Goal: Find specific page/section: Find specific page/section

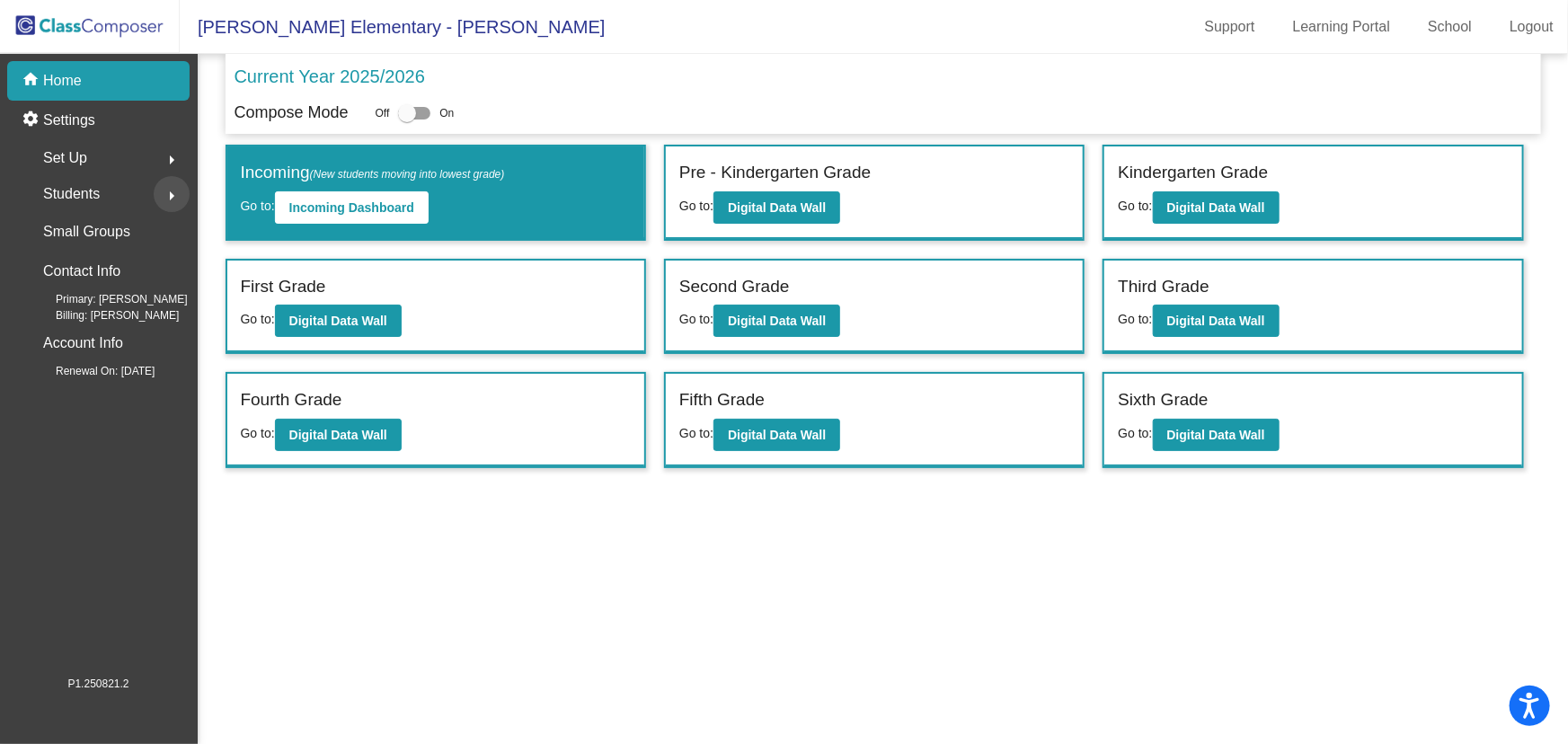
click at [168, 195] on mat-icon "arrow_right" at bounding box center [172, 196] width 22 height 22
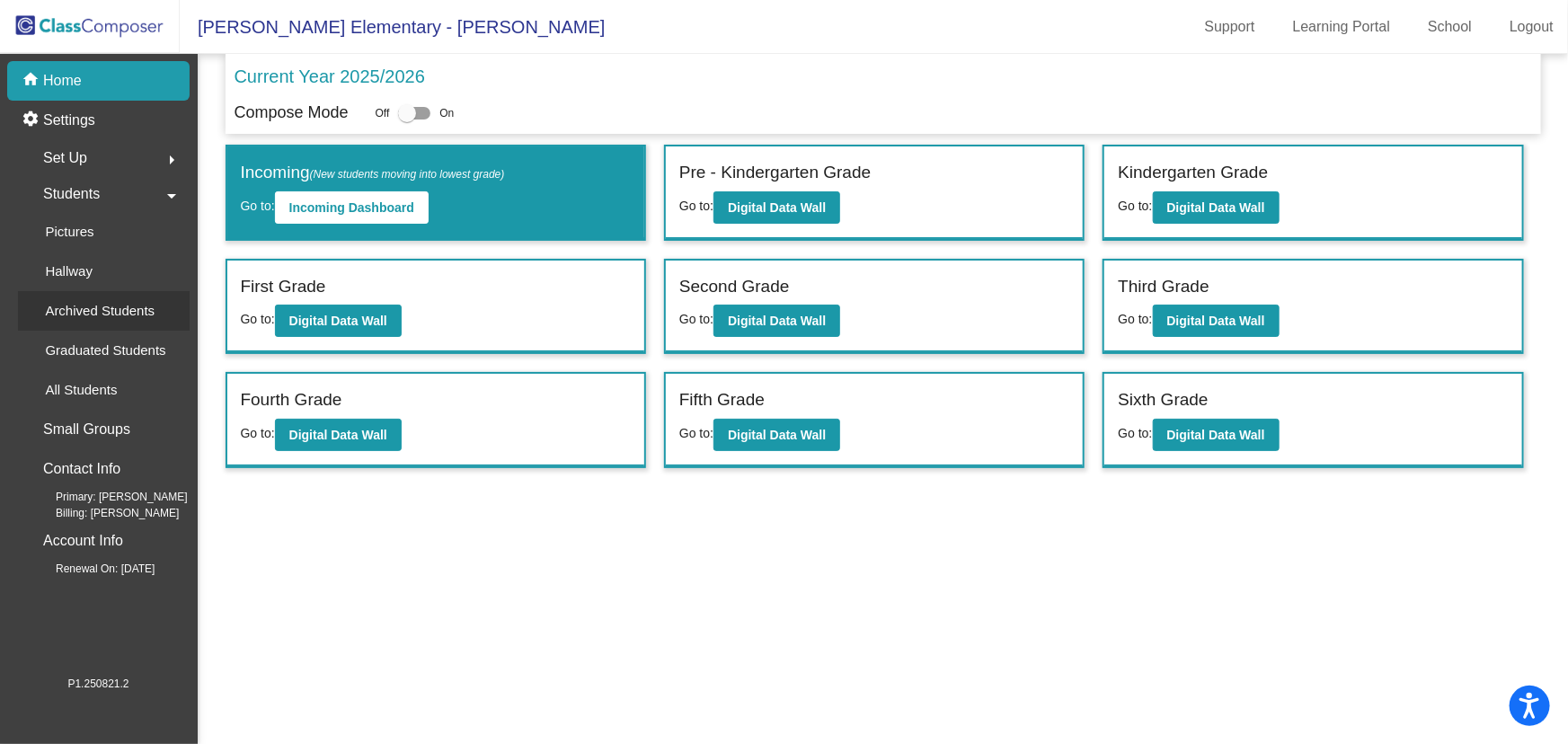
click at [87, 318] on p "Archived Students" at bounding box center [99, 311] width 109 height 22
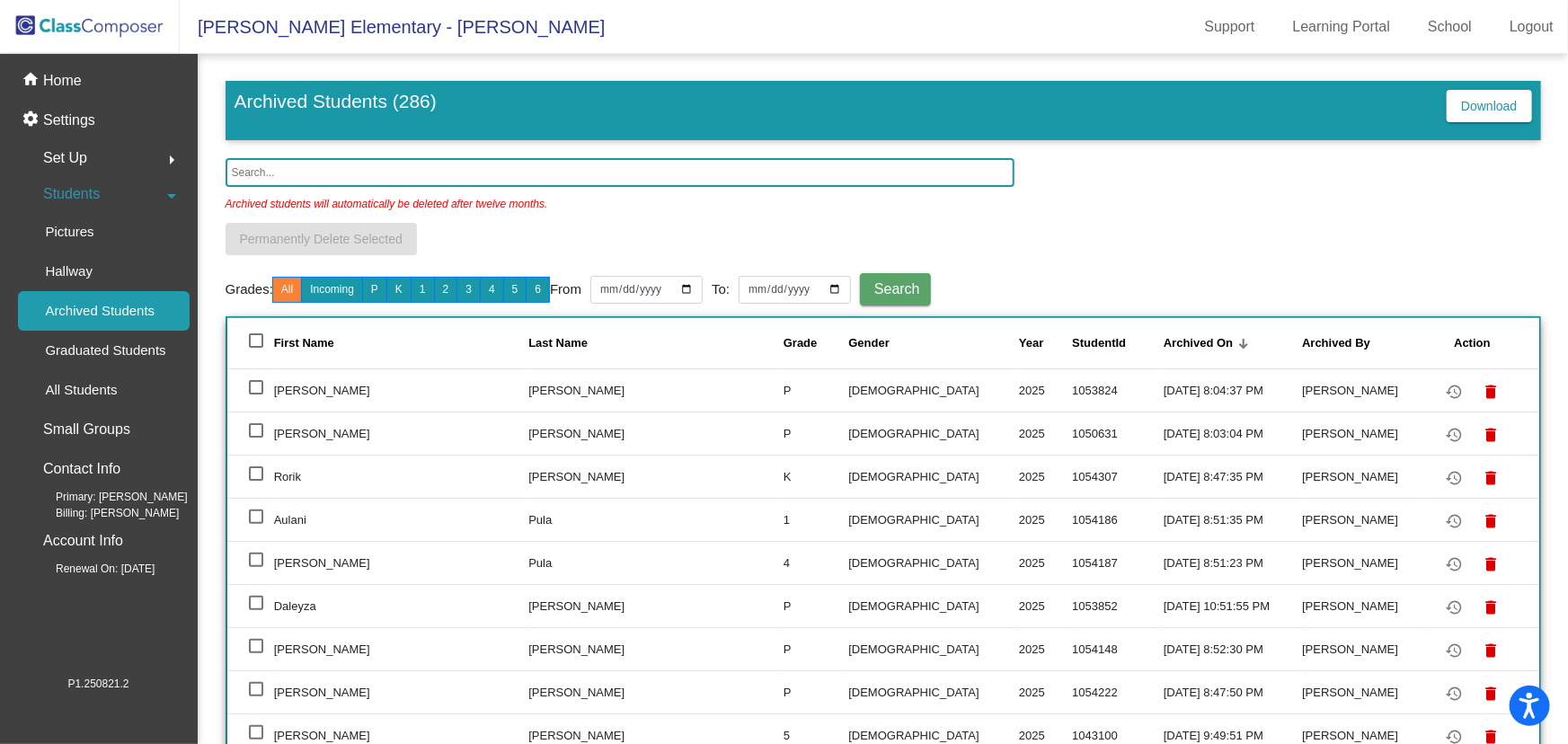
click at [287, 171] on input "text" at bounding box center [619, 172] width 788 height 29
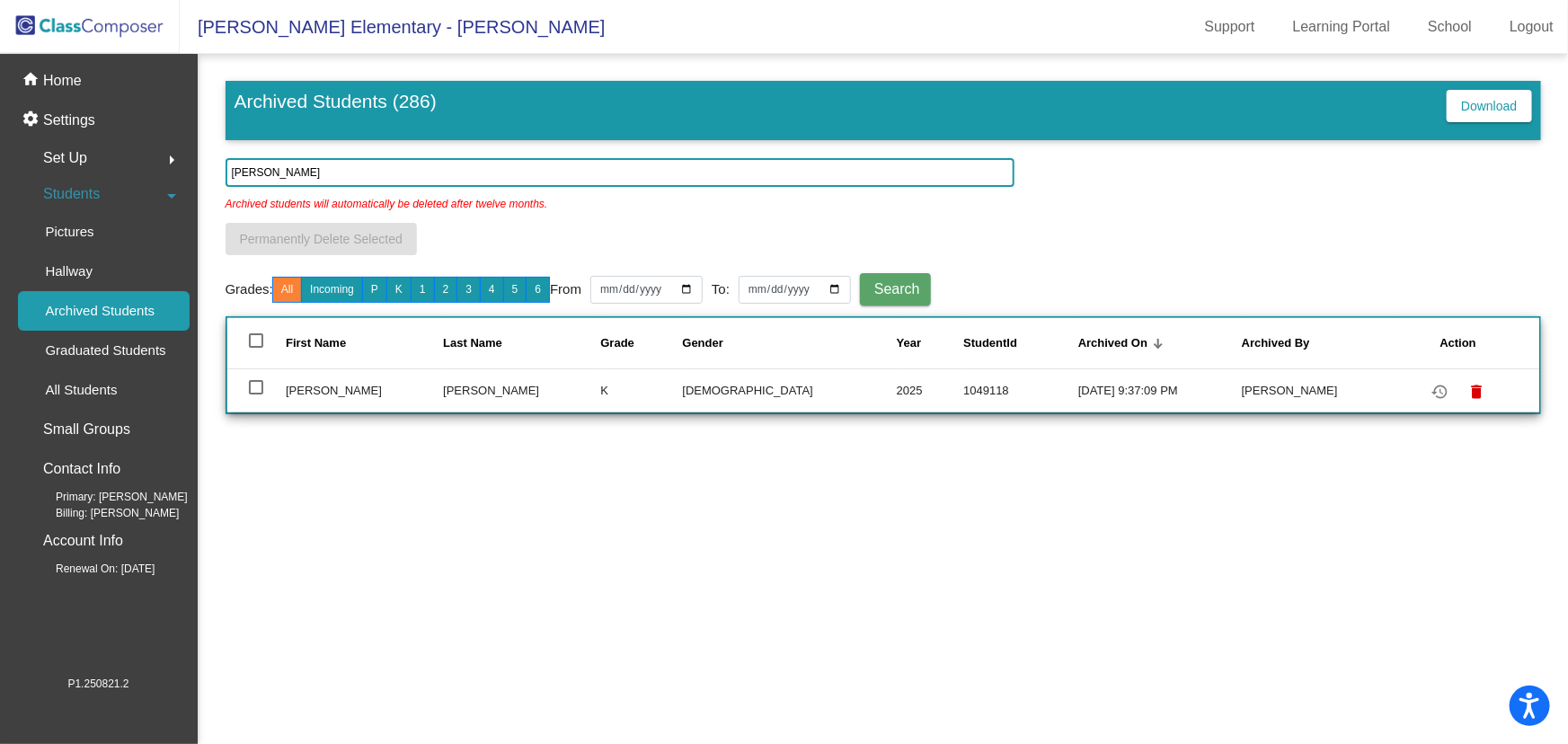
type input "[PERSON_NAME]"
click at [753, 555] on mat-sidenav-content "Archived Students (286) Download [PERSON_NAME] Archived students will automatic…" at bounding box center [883, 399] width 1370 height 690
click at [55, 84] on p "Home" at bounding box center [62, 81] width 39 height 22
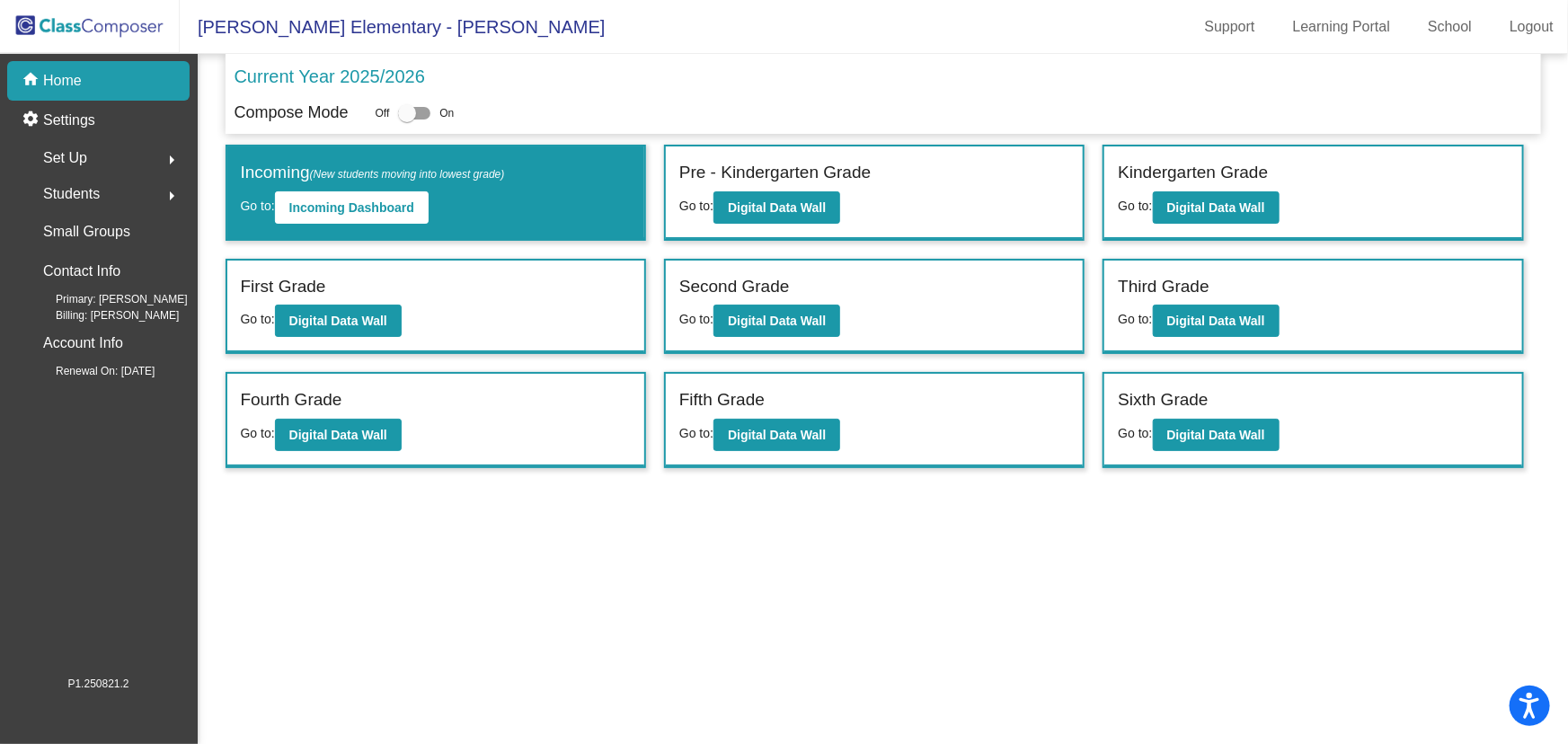
click at [98, 15] on img at bounding box center [89, 26] width 180 height 53
